Goal: Information Seeking & Learning: Learn about a topic

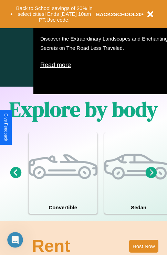
scroll to position [536, 0]
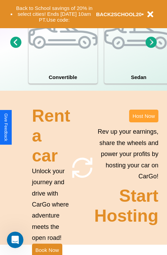
click at [144, 123] on button "Host Now" at bounding box center [143, 116] width 29 height 13
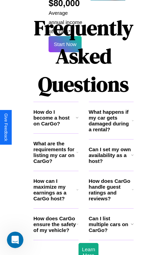
scroll to position [1121, 0]
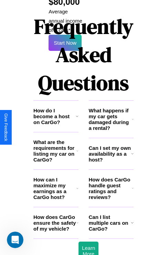
click at [132, 151] on icon at bounding box center [132, 154] width 2 height 6
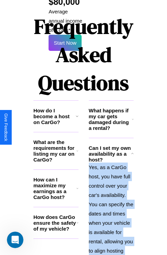
click at [111, 189] on p "Yes, as a CarGo host, you have full control over your car's availability. You c…" at bounding box center [111, 223] width 45 height 121
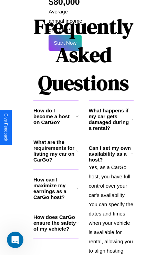
click at [56, 139] on h3 "What are the requirements for listing my car on CarGo?" at bounding box center [54, 150] width 43 height 23
click at [77, 148] on icon at bounding box center [77, 151] width 2 height 6
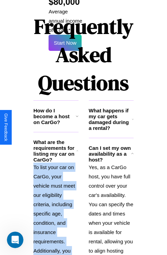
scroll to position [1243, 0]
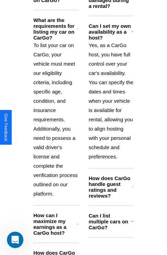
click at [56, 250] on h3 "How does CarGo ensure the safety of my vehicle?" at bounding box center [54, 259] width 43 height 18
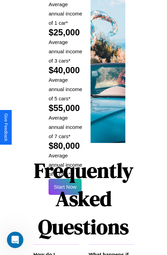
scroll to position [1013, 0]
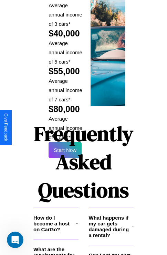
click at [65, 127] on h1 "Frequently Asked Questions" at bounding box center [83, 162] width 100 height 92
